Goal: Task Accomplishment & Management: Manage account settings

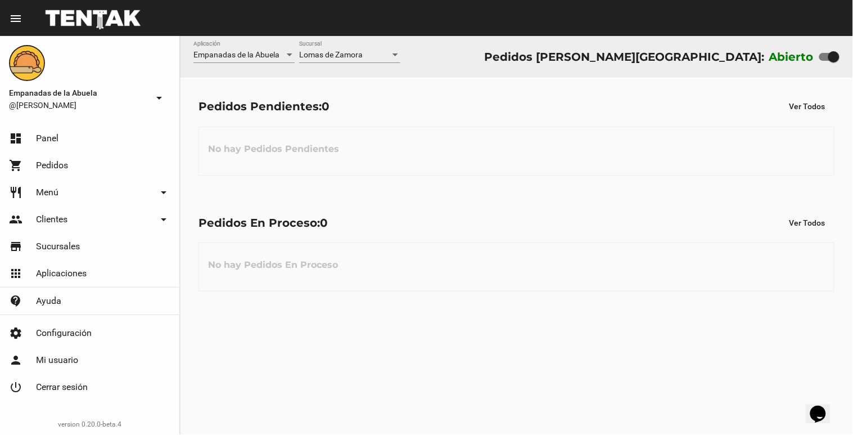
click at [395, 51] on div at bounding box center [395, 55] width 10 height 9
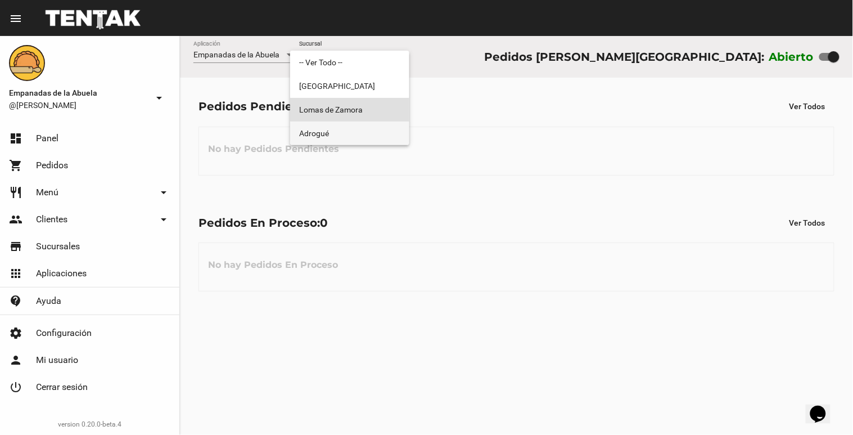
click at [379, 131] on span "Adrogué" at bounding box center [349, 133] width 101 height 24
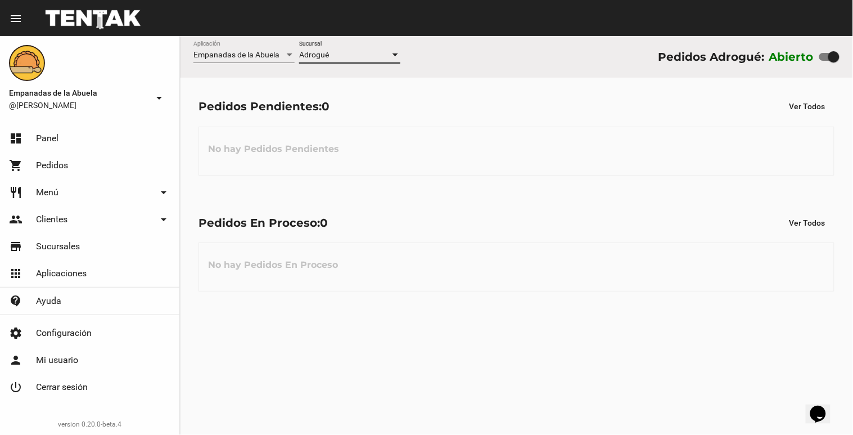
click at [394, 57] on div at bounding box center [395, 55] width 10 height 9
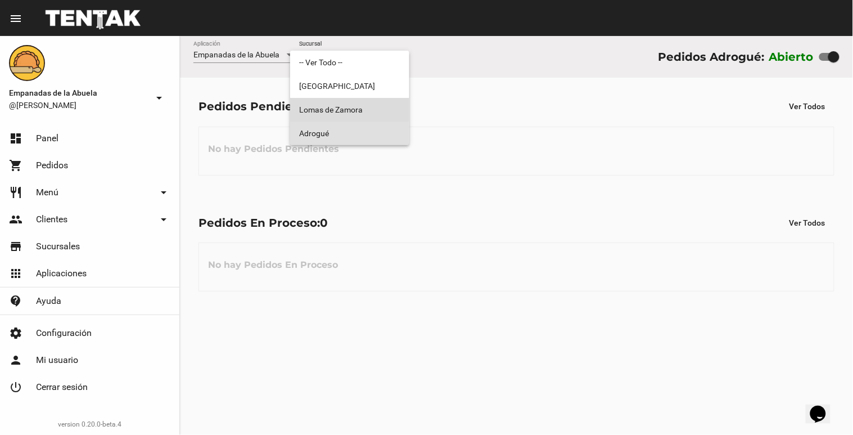
click at [372, 105] on span "Lomas de Zamora" at bounding box center [349, 110] width 101 height 24
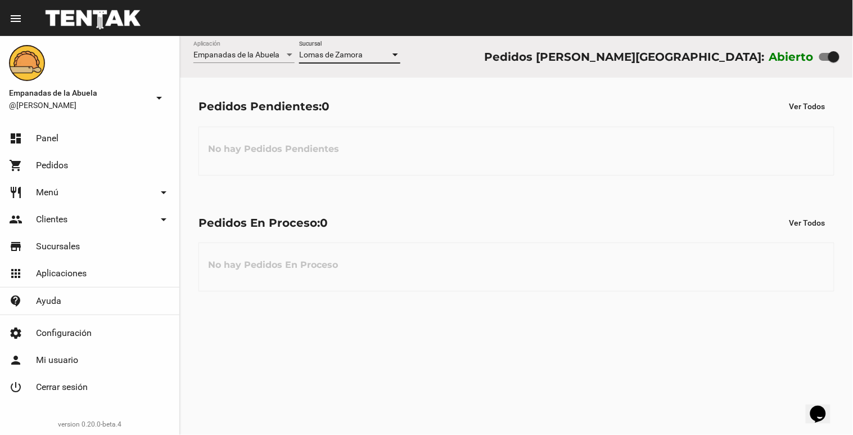
click at [391, 57] on div at bounding box center [395, 55] width 10 height 9
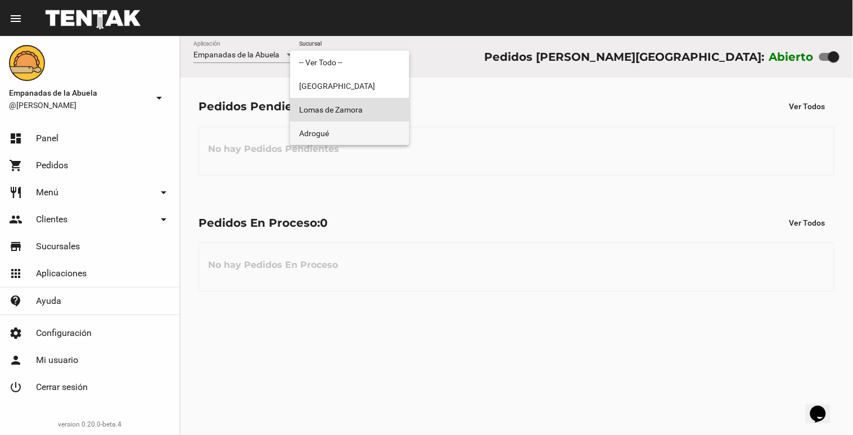
click at [373, 132] on span "Adrogué" at bounding box center [349, 133] width 101 height 24
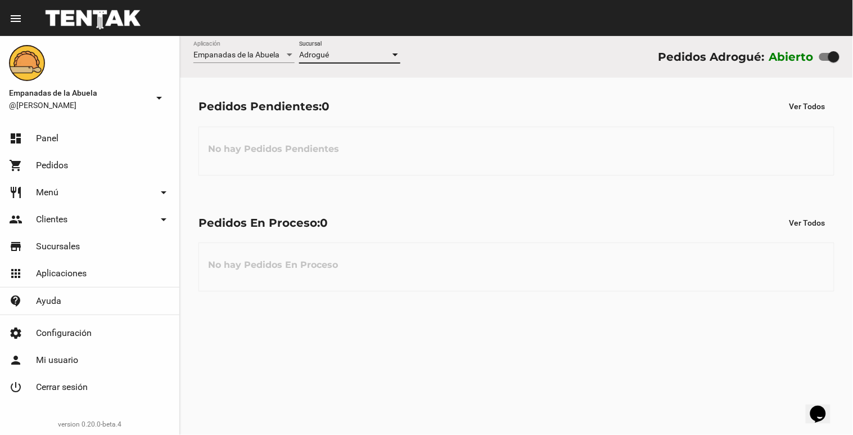
click at [395, 52] on div at bounding box center [395, 55] width 10 height 9
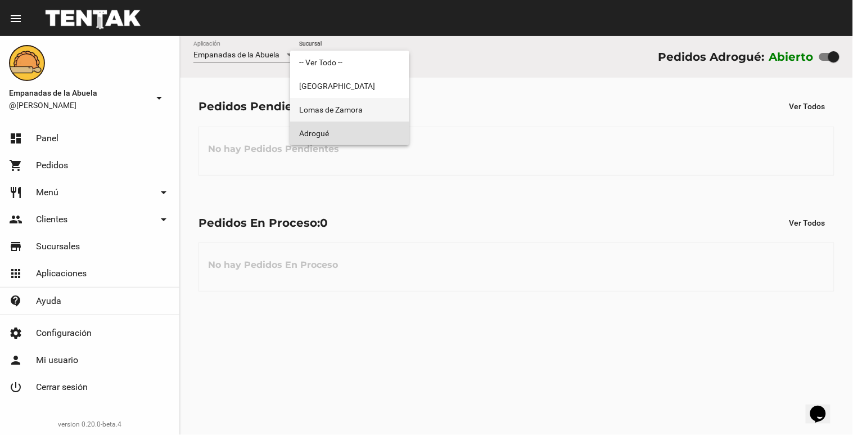
click at [385, 115] on span "Lomas de Zamora" at bounding box center [349, 110] width 101 height 24
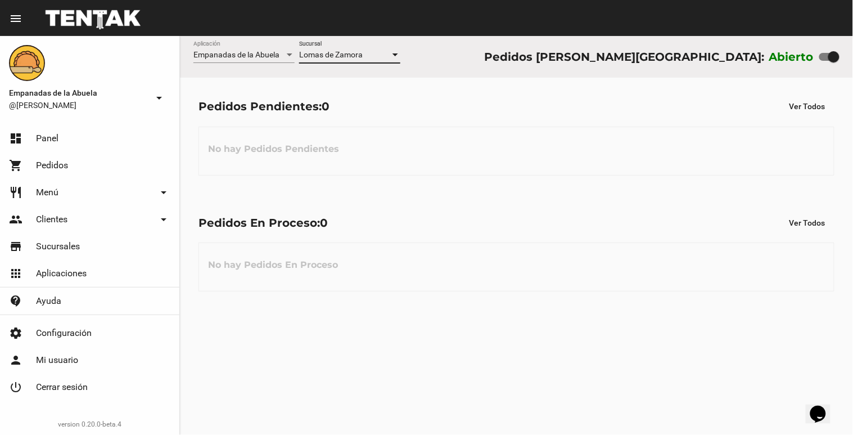
click at [397, 52] on div at bounding box center [395, 55] width 10 height 9
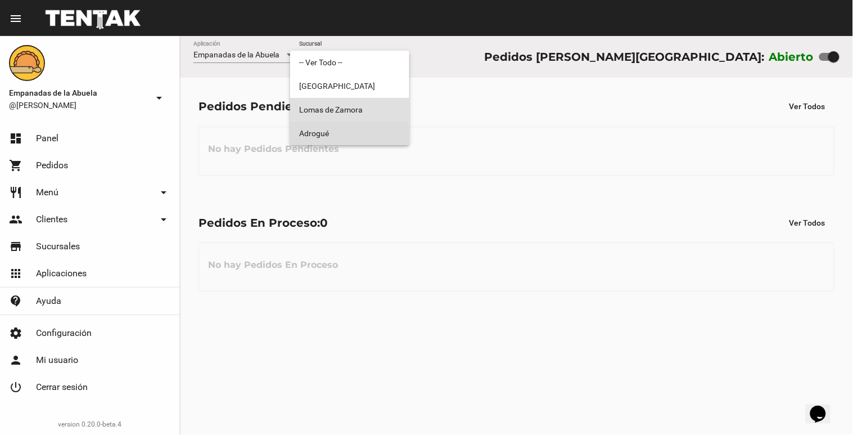
click at [373, 131] on span "Adrogué" at bounding box center [349, 133] width 101 height 24
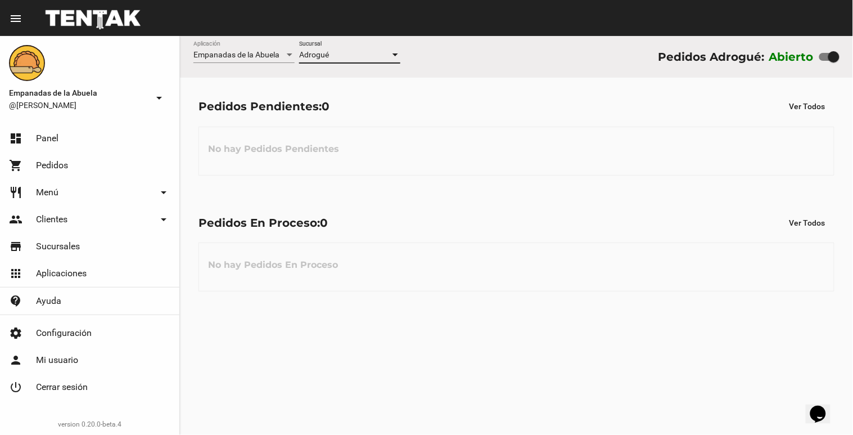
click at [396, 55] on div at bounding box center [396, 54] width 6 height 3
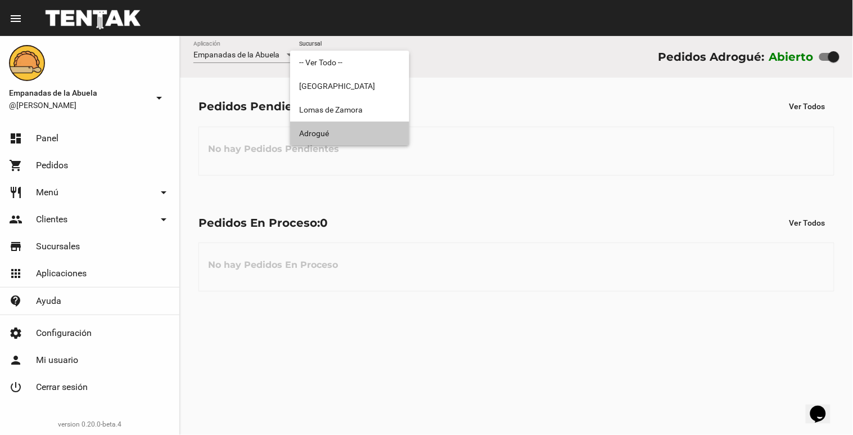
click at [358, 125] on span "Adrogué" at bounding box center [349, 133] width 101 height 24
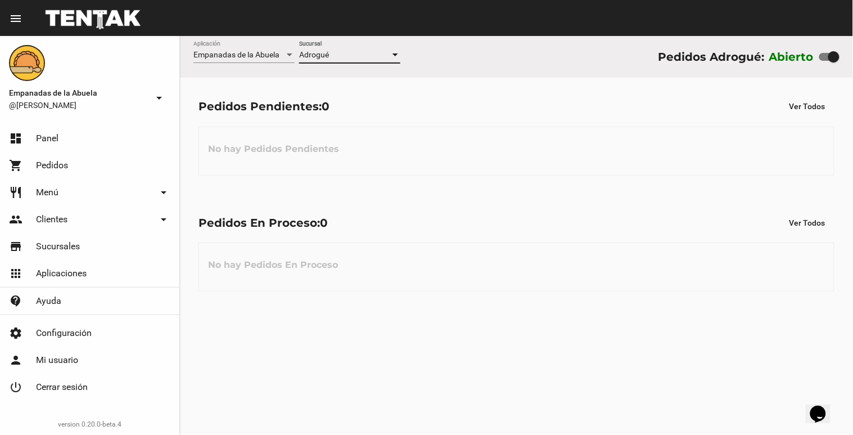
click at [394, 58] on div at bounding box center [395, 55] width 10 height 9
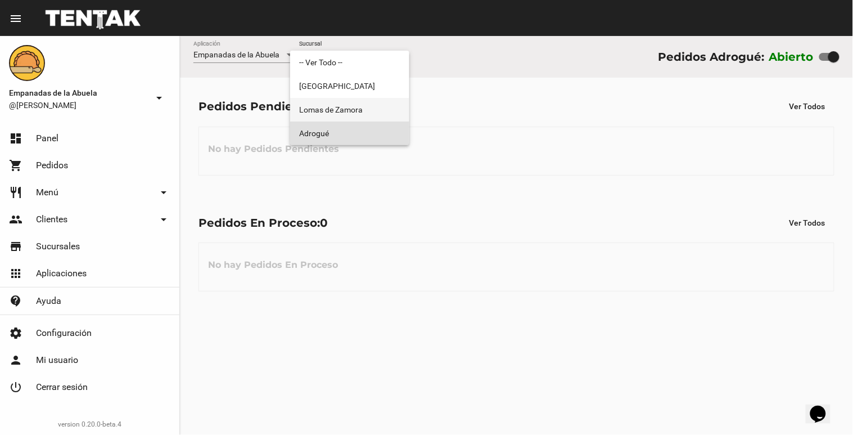
click at [370, 113] on span "Lomas de Zamora" at bounding box center [349, 110] width 101 height 24
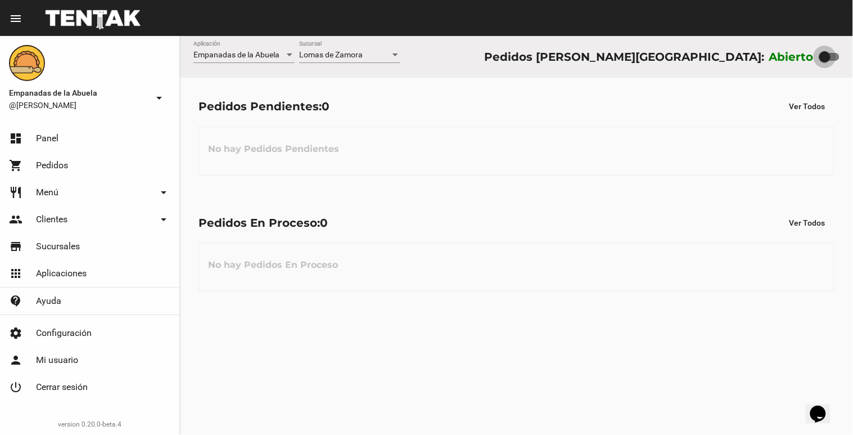
drag, startPoint x: 835, startPoint y: 56, endPoint x: 808, endPoint y: 71, distance: 30.7
click at [808, 71] on div "Empanadas de la Abuela Aplicación [PERSON_NAME] [GEOGRAPHIC_DATA] Pedidos [PERS…" at bounding box center [516, 57] width 673 height 42
drag, startPoint x: 825, startPoint y: 56, endPoint x: 853, endPoint y: 64, distance: 28.5
click at [853, 64] on div "Empanadas de la Abuela Aplicación [PERSON_NAME] [GEOGRAPHIC_DATA] Pedidos [PERS…" at bounding box center [516, 57] width 673 height 42
click at [836, 63] on div "Empanadas de la Abuela Aplicación [PERSON_NAME] [GEOGRAPHIC_DATA] Pedidos [PERS…" at bounding box center [516, 57] width 673 height 42
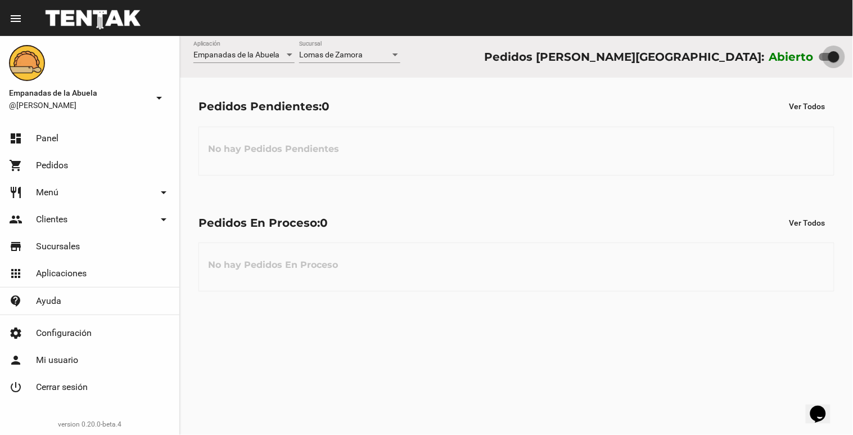
click at [836, 63] on label at bounding box center [830, 56] width 20 height 13
click at [825, 61] on input "checkbox" at bounding box center [825, 61] width 1 height 1
click at [823, 58] on div at bounding box center [825, 56] width 11 height 11
click at [825, 55] on div at bounding box center [825, 56] width 11 height 11
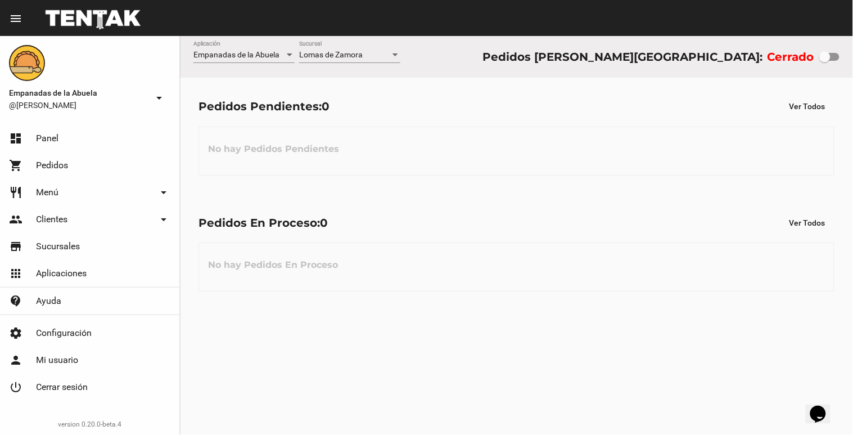
drag, startPoint x: 825, startPoint y: 55, endPoint x: 836, endPoint y: 54, distance: 10.7
click at [836, 54] on div at bounding box center [830, 57] width 20 height 8
click at [825, 61] on input "checkbox" at bounding box center [825, 61] width 1 height 1
click at [833, 59] on div at bounding box center [834, 56] width 11 height 11
click at [825, 61] on input "checkbox" at bounding box center [825, 61] width 1 height 1
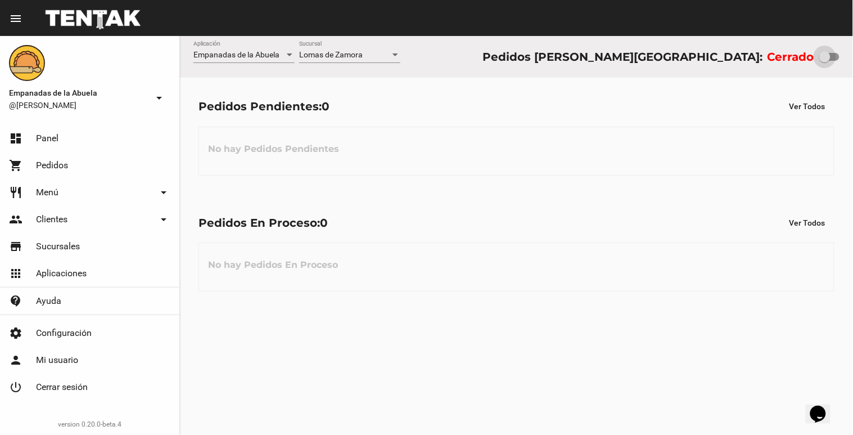
click at [823, 57] on div at bounding box center [825, 56] width 11 height 11
click at [825, 61] on input "checkbox" at bounding box center [825, 61] width 1 height 1
checkbox input "true"
click at [393, 55] on div at bounding box center [396, 54] width 6 height 3
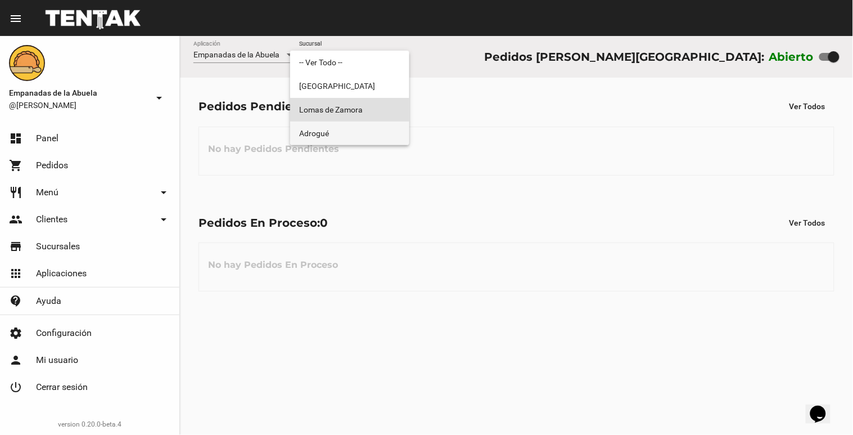
click at [364, 130] on span "Adrogué" at bounding box center [349, 133] width 101 height 24
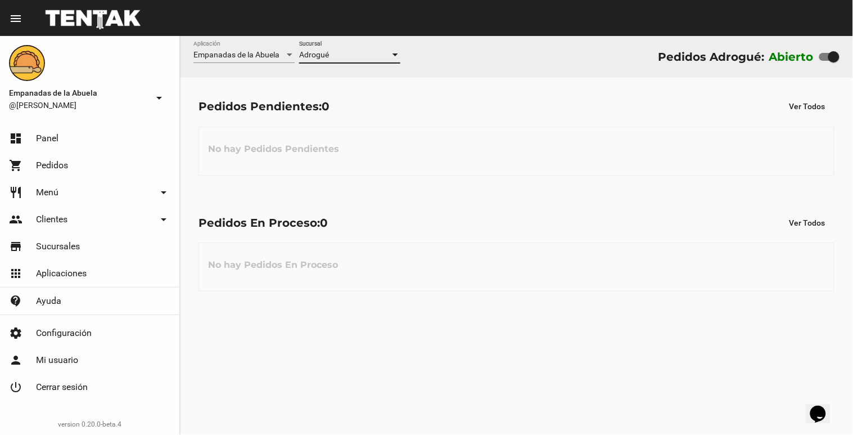
click at [395, 51] on div at bounding box center [395, 55] width 10 height 9
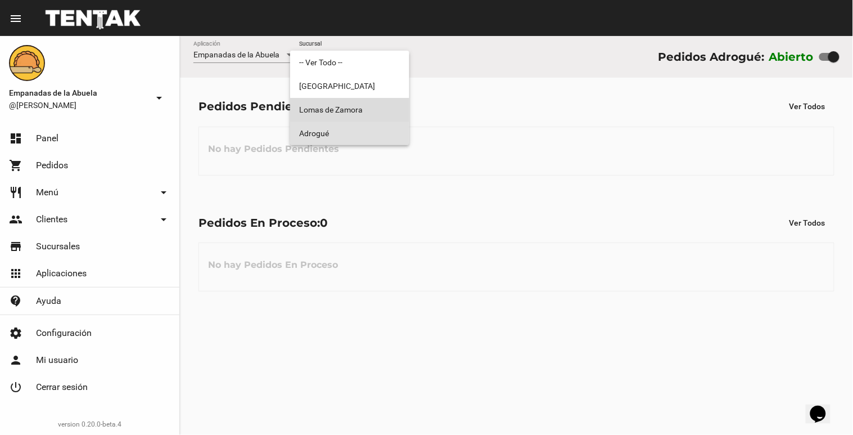
click at [369, 110] on span "Lomas de Zamora" at bounding box center [349, 110] width 101 height 24
